Goal: Download file/media

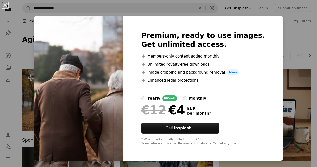
scroll to position [550, 0]
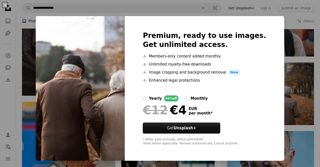
click at [286, 24] on div "An X shape Premium, ready to use images. Get unlimited access. A plus sign Memb…" at bounding box center [160, 83] width 320 height 167
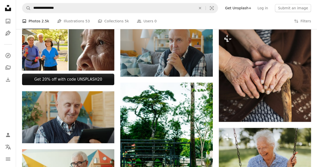
scroll to position [156, 0]
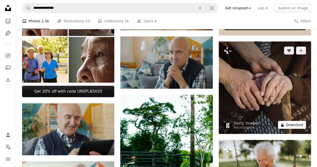
click at [298, 124] on button "A lock Download" at bounding box center [292, 124] width 28 height 8
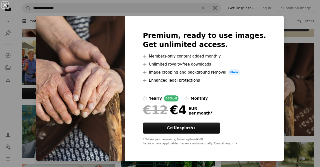
click at [286, 20] on div "An X shape Premium, ready to use images. Get unlimited access. A plus sign Memb…" at bounding box center [160, 83] width 320 height 167
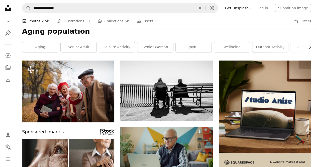
scroll to position [7, 0]
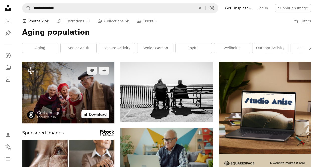
click at [96, 111] on button "A lock Download" at bounding box center [95, 114] width 28 height 8
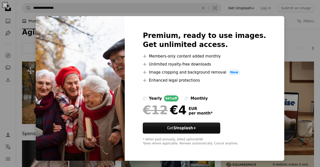
click at [288, 25] on div "An X shape Premium, ready to use images. Get unlimited access. A plus sign Memb…" at bounding box center [160, 83] width 320 height 167
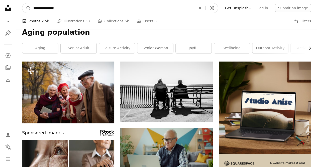
click at [60, 8] on input "**********" at bounding box center [113, 8] width 164 height 10
type input "*"
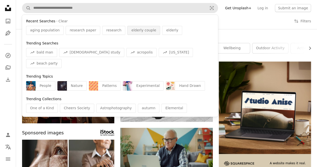
click at [131, 31] on span "elderly couple" at bounding box center [143, 30] width 25 height 5
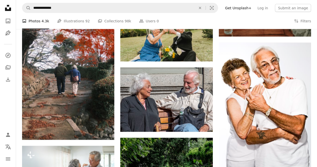
scroll to position [502, 0]
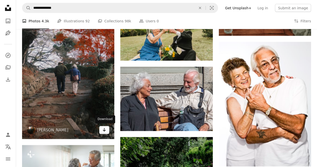
click at [104, 129] on icon "Download" at bounding box center [104, 130] width 3 height 4
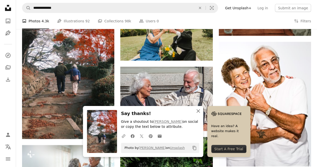
click at [198, 110] on icon "An X shape" at bounding box center [198, 111] width 6 height 6
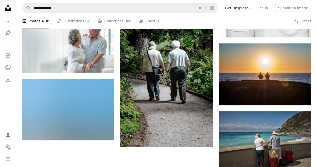
scroll to position [631, 0]
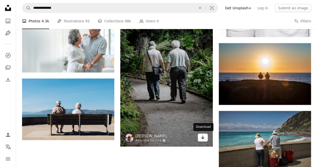
click at [203, 138] on icon "Arrow pointing down" at bounding box center [203, 137] width 4 height 6
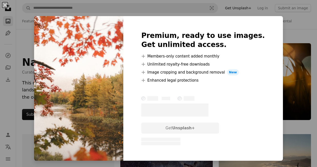
scroll to position [519, 0]
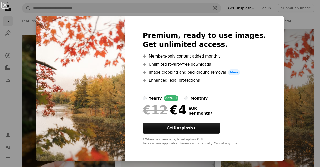
click at [294, 21] on div "An X shape Premium, ready to use images. Get unlimited access. A plus sign Memb…" at bounding box center [160, 83] width 320 height 167
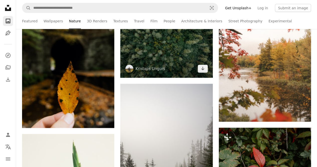
scroll to position [508, 0]
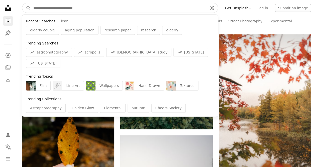
click at [46, 7] on input "Find visuals sitewide" at bounding box center [118, 8] width 175 height 10
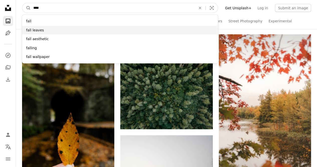
type input "****"
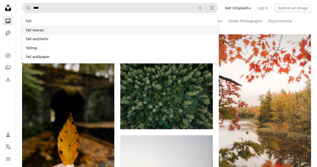
click at [39, 27] on div "fall leaves" at bounding box center [120, 30] width 196 height 9
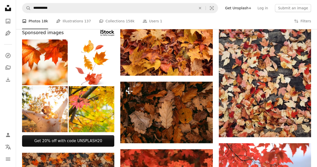
scroll to position [184, 0]
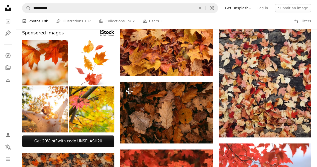
click at [47, 63] on img at bounding box center [45, 63] width 46 height 46
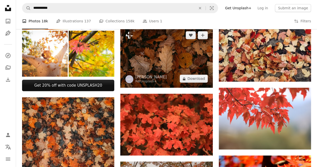
scroll to position [272, 0]
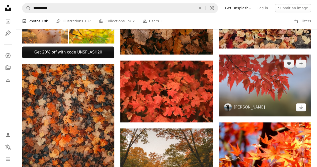
click at [300, 106] on icon "Download" at bounding box center [300, 107] width 3 height 4
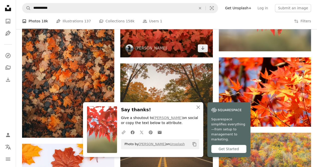
scroll to position [337, 0]
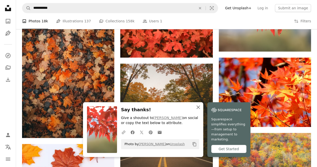
click at [198, 110] on icon "An X shape" at bounding box center [198, 107] width 6 height 6
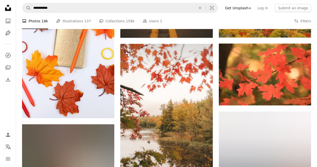
scroll to position [501, 0]
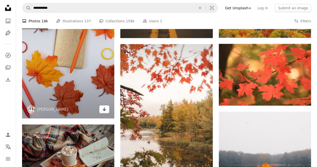
click at [105, 107] on icon "Arrow pointing down" at bounding box center [104, 109] width 4 height 6
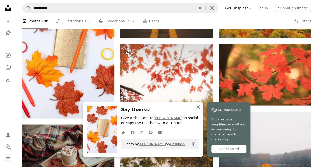
click at [199, 110] on icon "An X shape" at bounding box center [198, 107] width 6 height 6
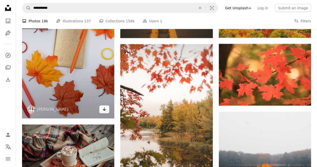
click at [106, 110] on icon "Arrow pointing down" at bounding box center [104, 109] width 4 height 6
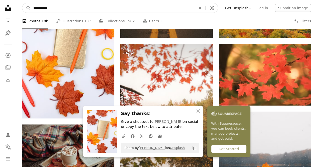
click at [54, 8] on input "**********" at bounding box center [113, 8] width 164 height 10
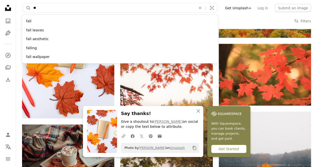
type input "*"
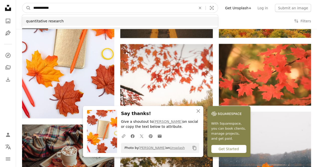
type input "**********"
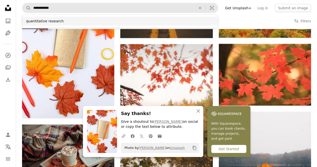
click at [53, 19] on div "quantitative research" at bounding box center [120, 21] width 196 height 9
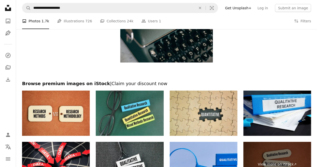
scroll to position [607, 0]
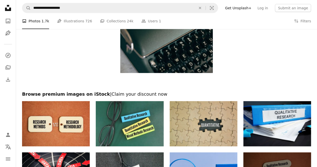
click at [200, 122] on img at bounding box center [204, 123] width 68 height 45
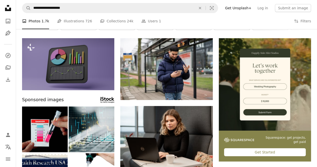
scroll to position [0, 0]
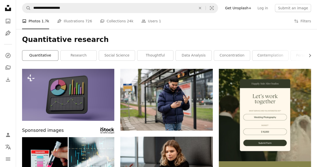
click at [49, 54] on link "quantitative" at bounding box center [40, 55] width 36 height 10
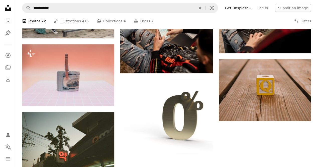
scroll to position [496, 0]
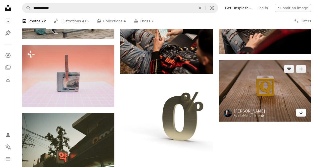
click at [300, 110] on icon "Download" at bounding box center [300, 112] width 3 height 4
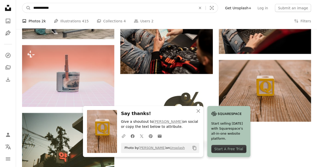
click at [56, 8] on input "**********" at bounding box center [113, 8] width 164 height 10
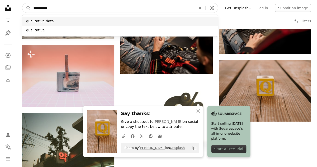
type input "**********"
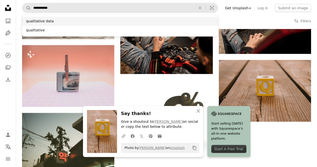
click at [59, 20] on div "qualitative data" at bounding box center [120, 21] width 196 height 9
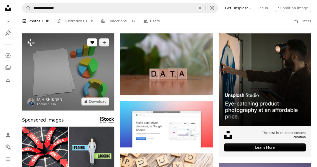
scroll to position [21, 0]
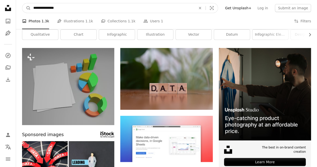
click at [62, 9] on input "**********" at bounding box center [113, 8] width 164 height 10
click at [93, 9] on input "**********" at bounding box center [113, 8] width 164 height 10
type input "**********"
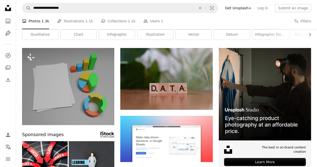
click at [159, 18] on div "A photo Photos 1.3k Pen Tool Illustrations 1.1k A stack of folders Collections …" at bounding box center [166, 21] width 289 height 16
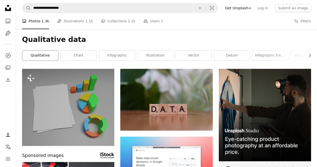
click at [44, 54] on link "qualitative" at bounding box center [40, 55] width 36 height 10
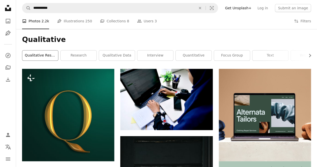
click at [48, 56] on link "qualitative research" at bounding box center [40, 55] width 36 height 10
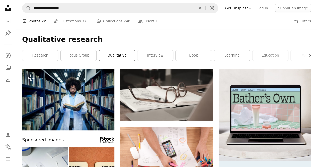
click at [117, 52] on link "qualitative" at bounding box center [117, 55] width 36 height 10
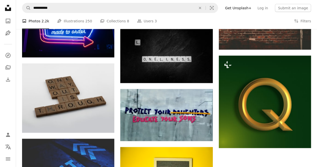
scroll to position [515, 0]
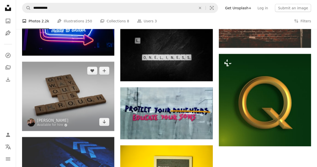
click at [80, 121] on img at bounding box center [68, 96] width 92 height 69
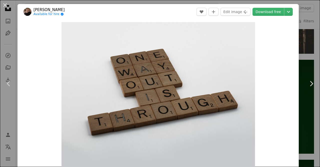
click at [7, 5] on button "An X shape" at bounding box center [5, 5] width 6 height 6
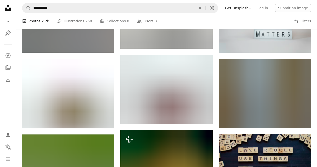
scroll to position [994, 0]
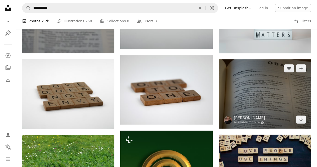
click at [279, 88] on img at bounding box center [265, 93] width 92 height 69
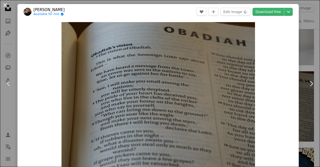
click at [5, 2] on button "An X shape" at bounding box center [5, 5] width 6 height 6
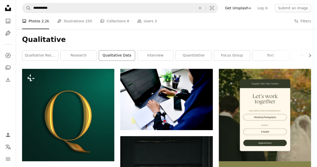
click at [116, 54] on link "qualitative data" at bounding box center [117, 55] width 36 height 10
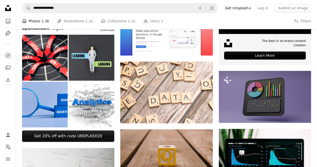
scroll to position [126, 0]
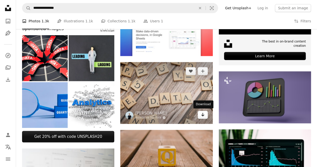
click at [204, 112] on icon "Arrow pointing down" at bounding box center [203, 114] width 4 height 6
